Goal: Transaction & Acquisition: Purchase product/service

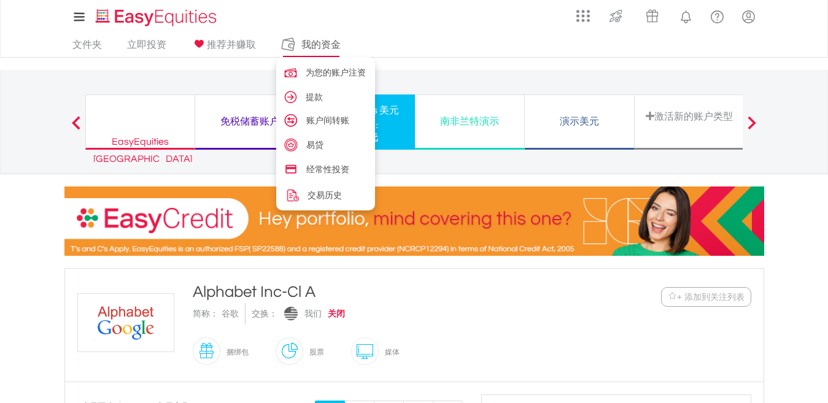
click at [318, 44] on font "我的资金" at bounding box center [320, 44] width 39 height 14
click at [320, 70] on font "为您的账户注资" at bounding box center [338, 72] width 60 height 12
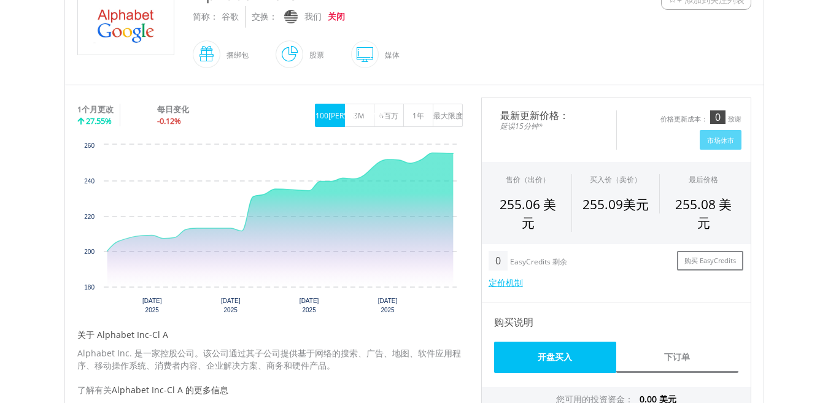
scroll to position [307, 0]
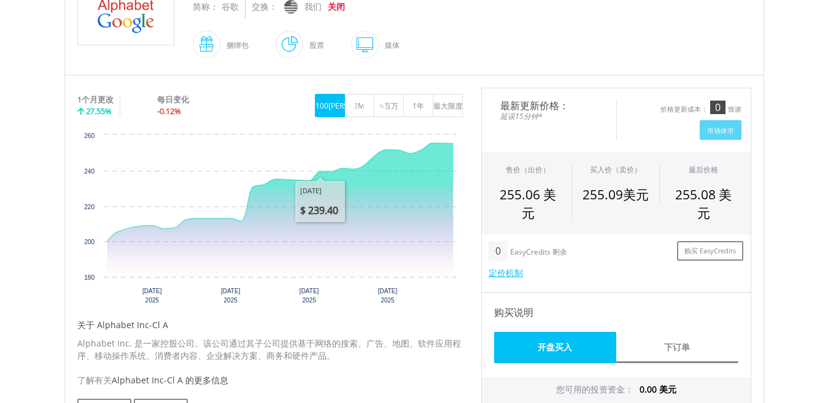
click at [303, 41] on span at bounding box center [303, 45] width 0 height 28
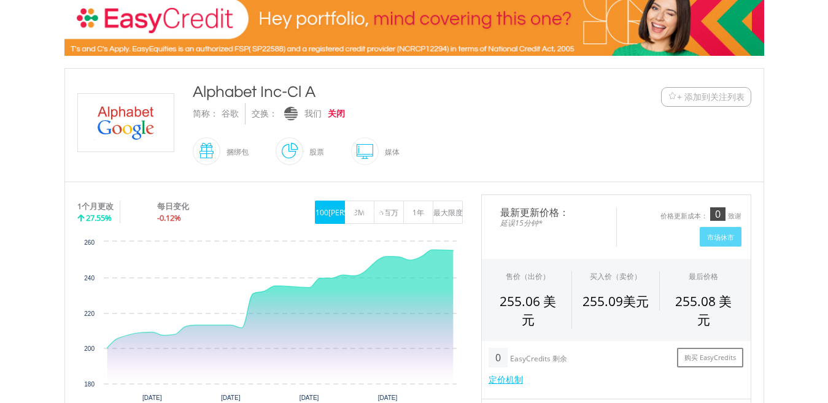
scroll to position [0, 0]
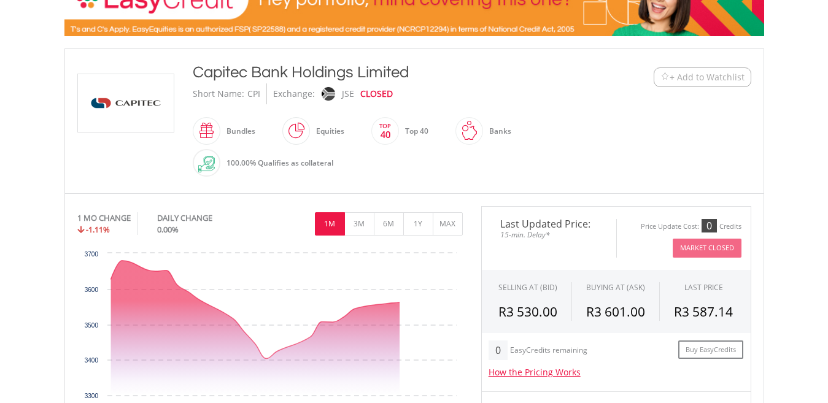
scroll to position [246, 0]
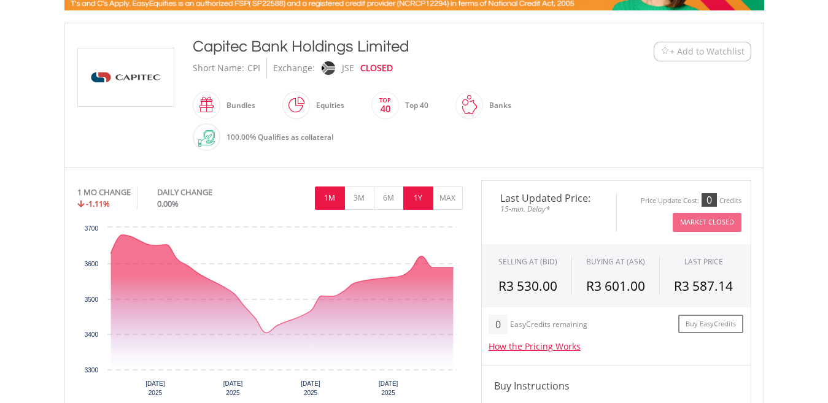
click at [417, 200] on button "1Y" at bounding box center [418, 198] width 30 height 23
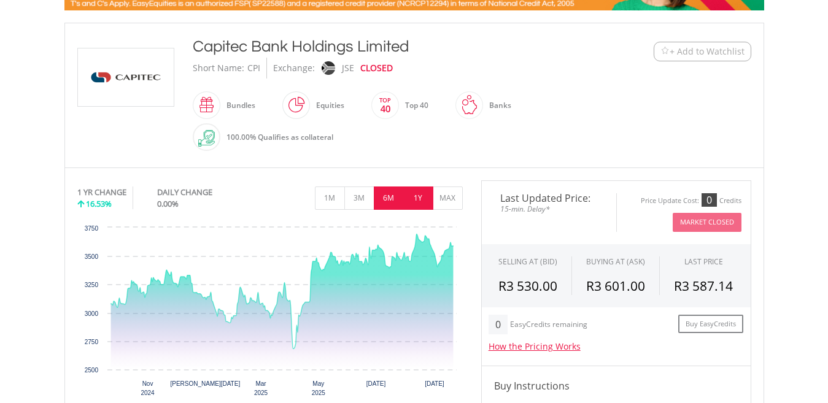
click at [390, 198] on button "6M" at bounding box center [389, 198] width 30 height 23
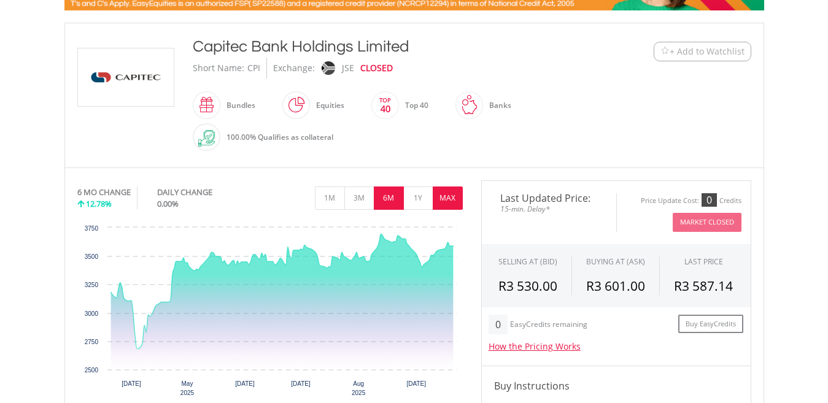
click at [452, 199] on button "MAX" at bounding box center [448, 198] width 30 height 23
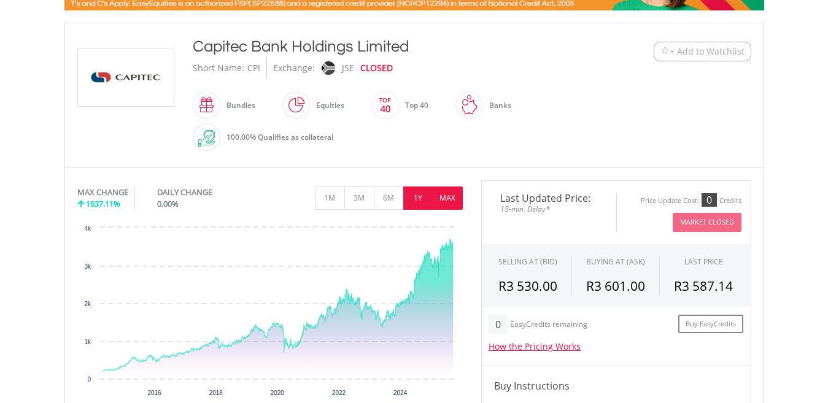
click at [420, 204] on button "1Y" at bounding box center [418, 198] width 30 height 23
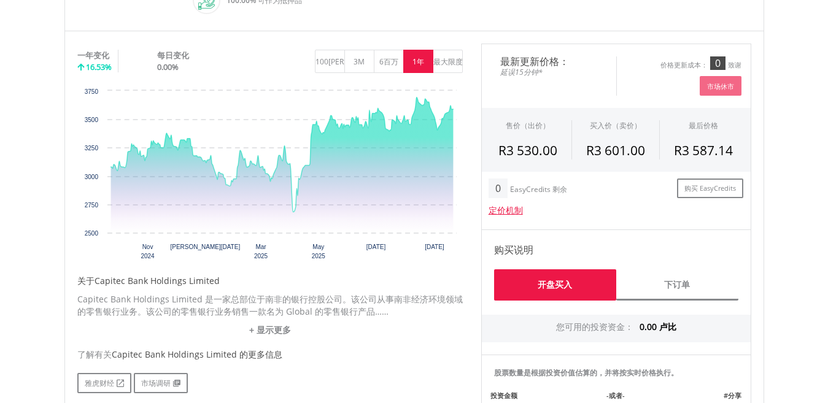
scroll to position [307, 0]
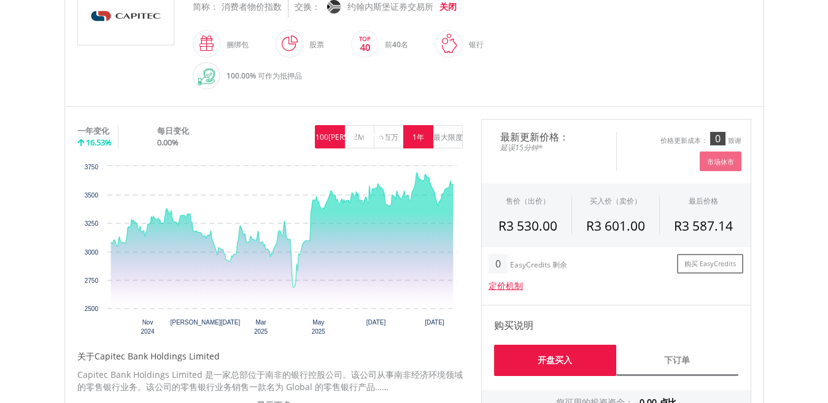
click at [330, 140] on font "100[PERSON_NAME]" at bounding box center [351, 137] width 71 height 10
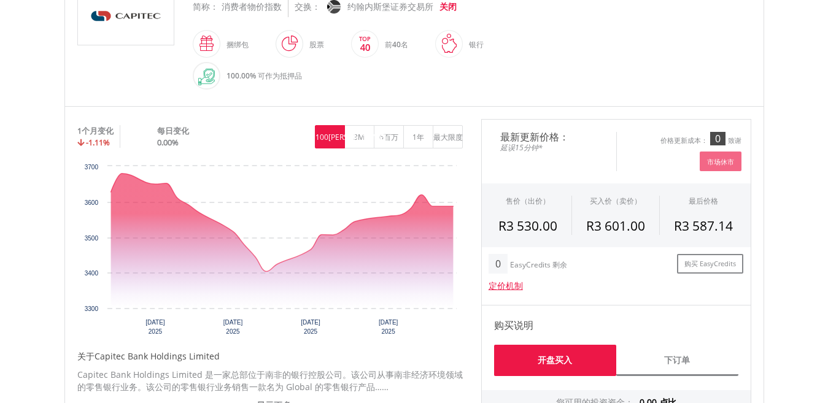
scroll to position [246, 0]
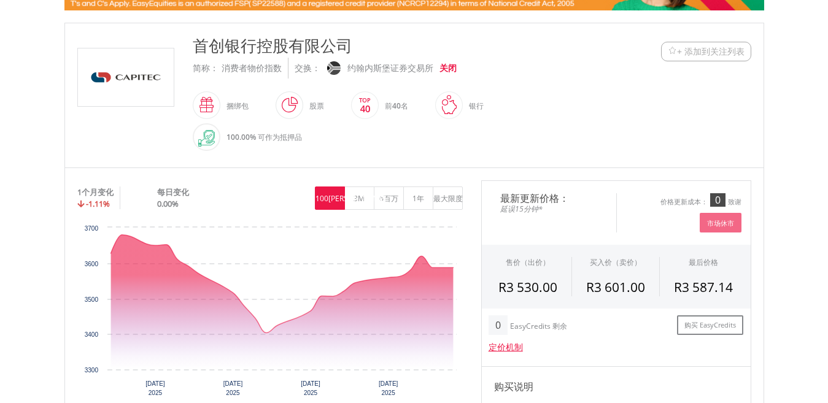
click at [303, 103] on span at bounding box center [303, 105] width 0 height 28
click at [450, 198] on font "最大限度" at bounding box center [447, 198] width 29 height 10
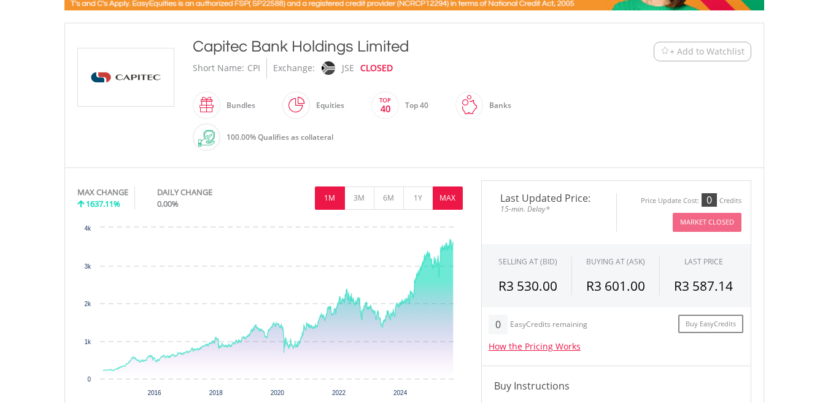
click at [328, 200] on button "1M" at bounding box center [330, 198] width 30 height 23
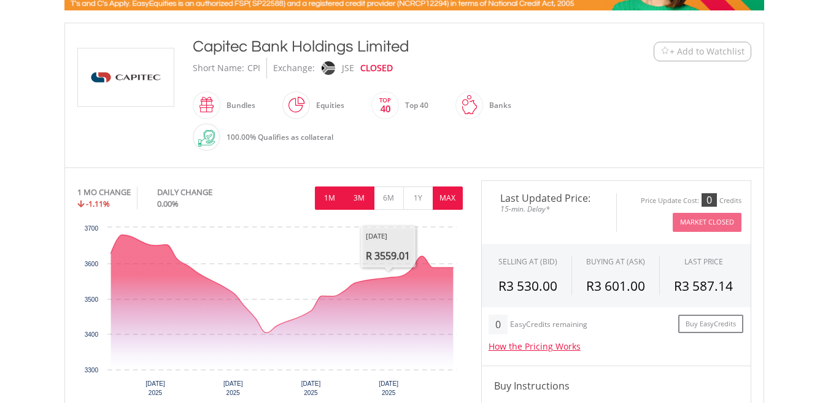
click at [365, 198] on button "3M" at bounding box center [359, 198] width 30 height 23
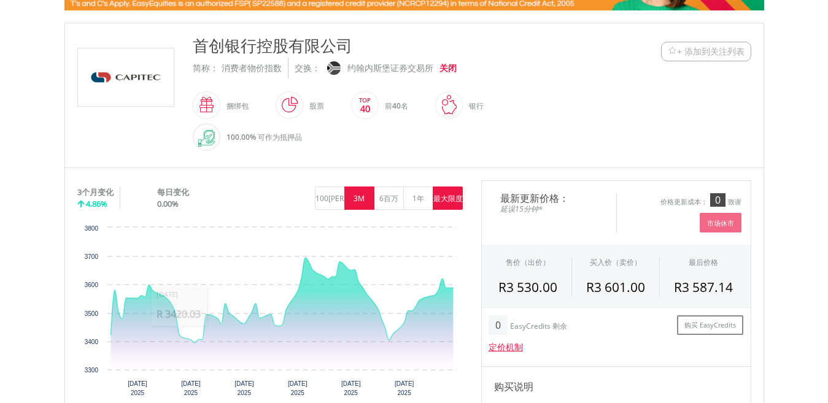
click at [104, 192] on font "3个月变化" at bounding box center [95, 192] width 36 height 11
click at [331, 205] on button "100[PERSON_NAME]" at bounding box center [330, 198] width 30 height 23
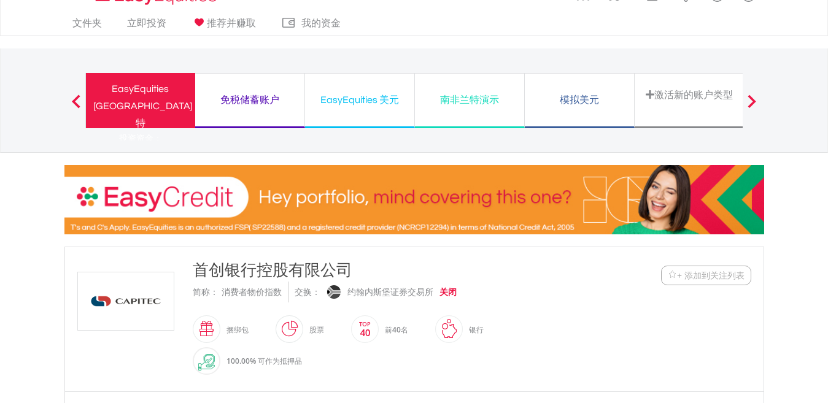
scroll to position [0, 0]
